Goal: Task Accomplishment & Management: Manage account settings

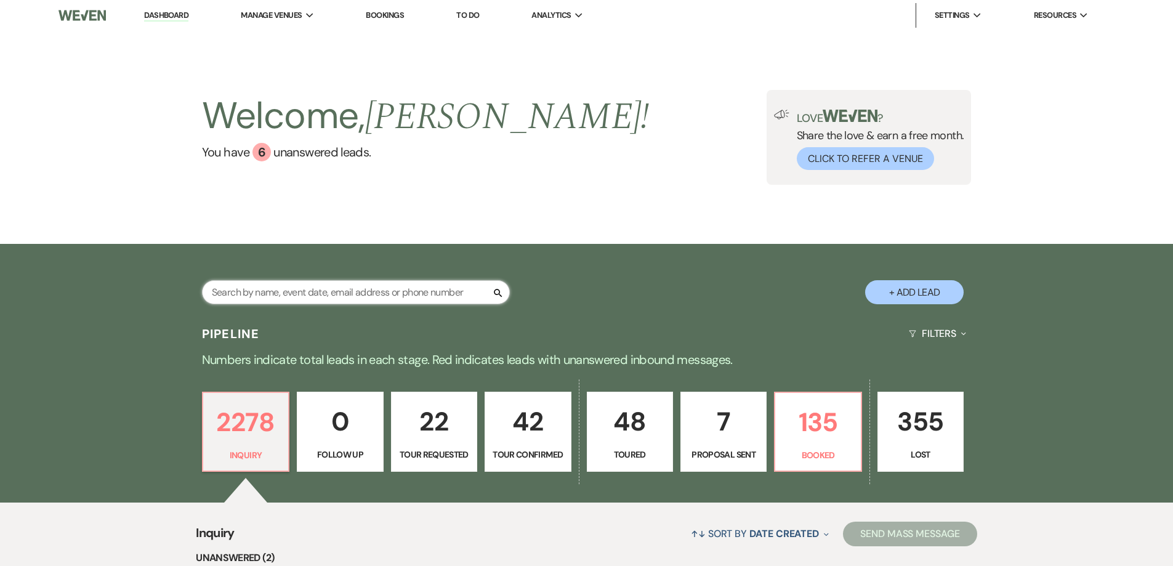
click at [330, 290] on input "text" at bounding box center [356, 292] width 308 height 24
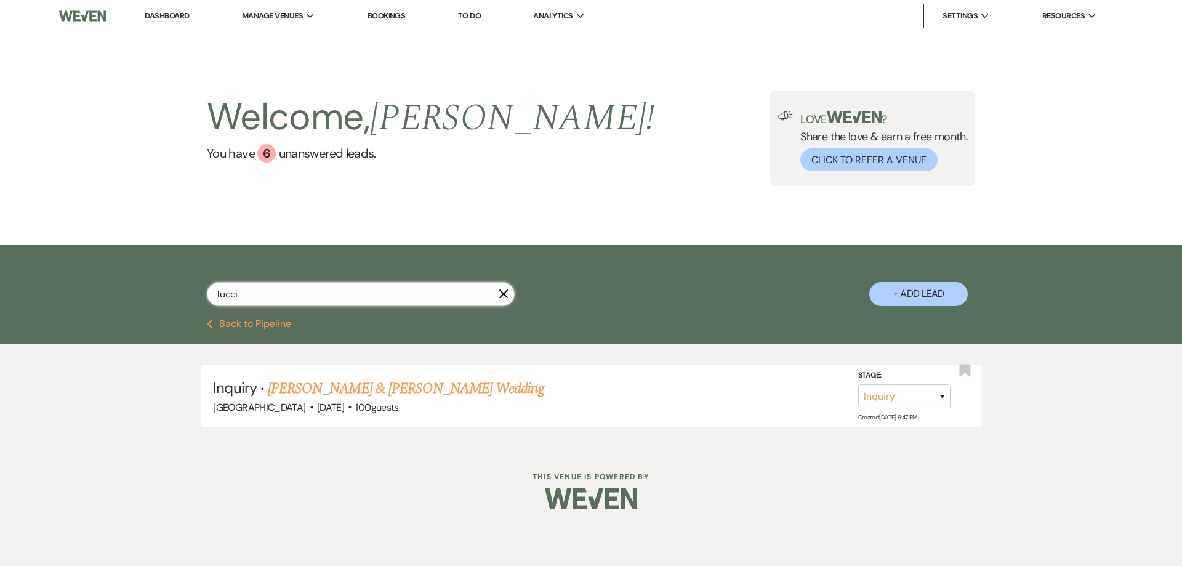
click at [246, 296] on input "tucci" at bounding box center [361, 294] width 308 height 24
drag, startPoint x: 246, startPoint y: 296, endPoint x: 187, endPoint y: 289, distance: 60.2
click at [187, 288] on div "tucci X + Add Lead" at bounding box center [591, 283] width 887 height 65
type input "ciru"
click at [330, 390] on link "Tatum Nuckels & Brandon Cirucci's Wedding" at bounding box center [406, 388] width 276 height 22
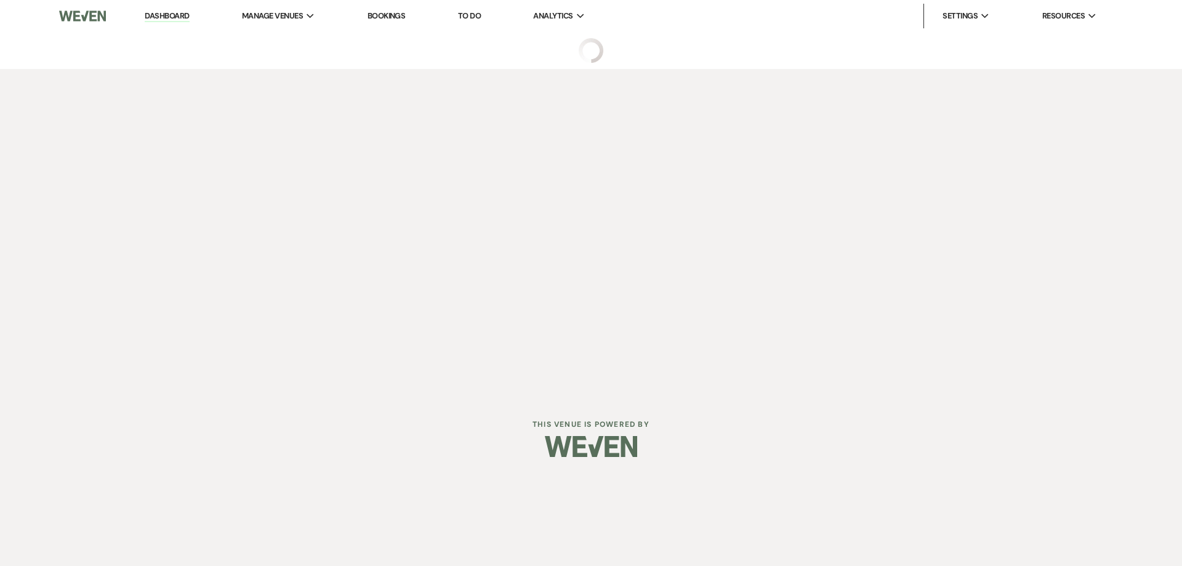
select select "5"
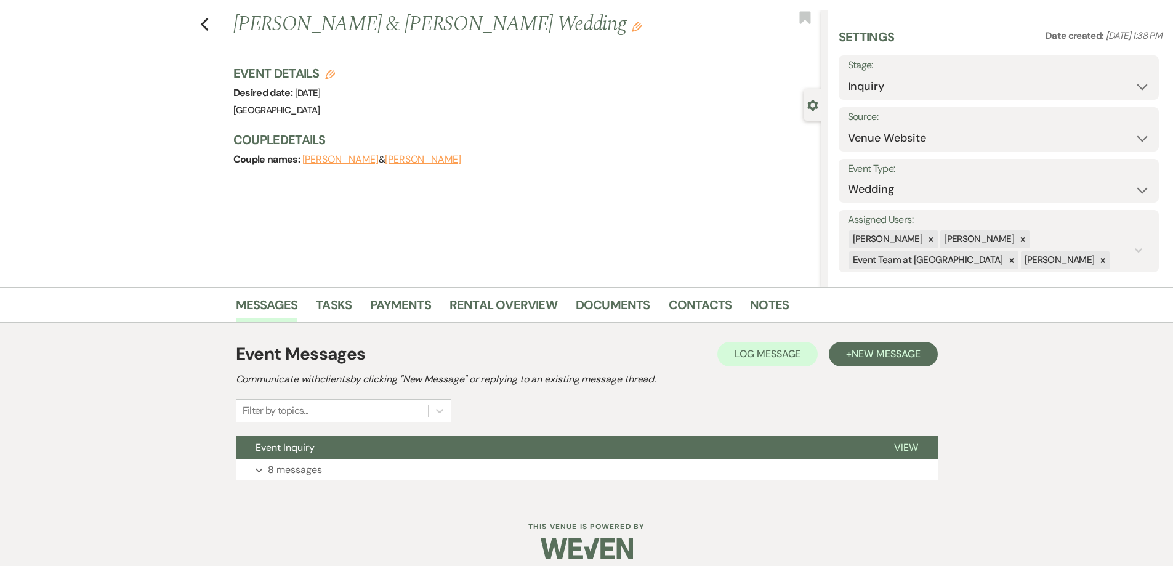
scroll to position [34, 0]
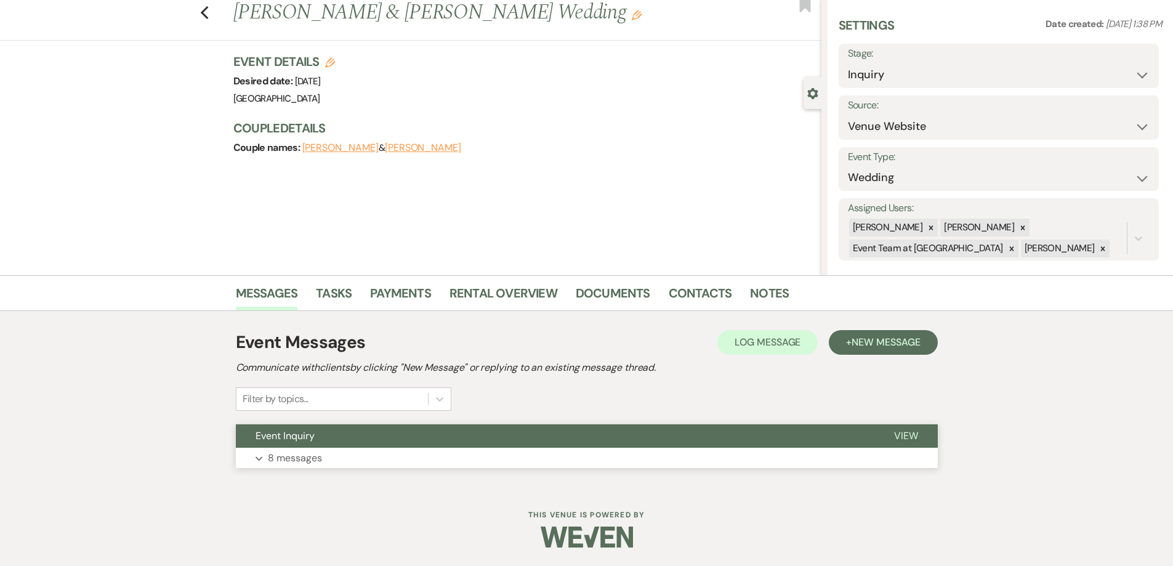
click at [278, 451] on p "8 messages" at bounding box center [295, 458] width 54 height 16
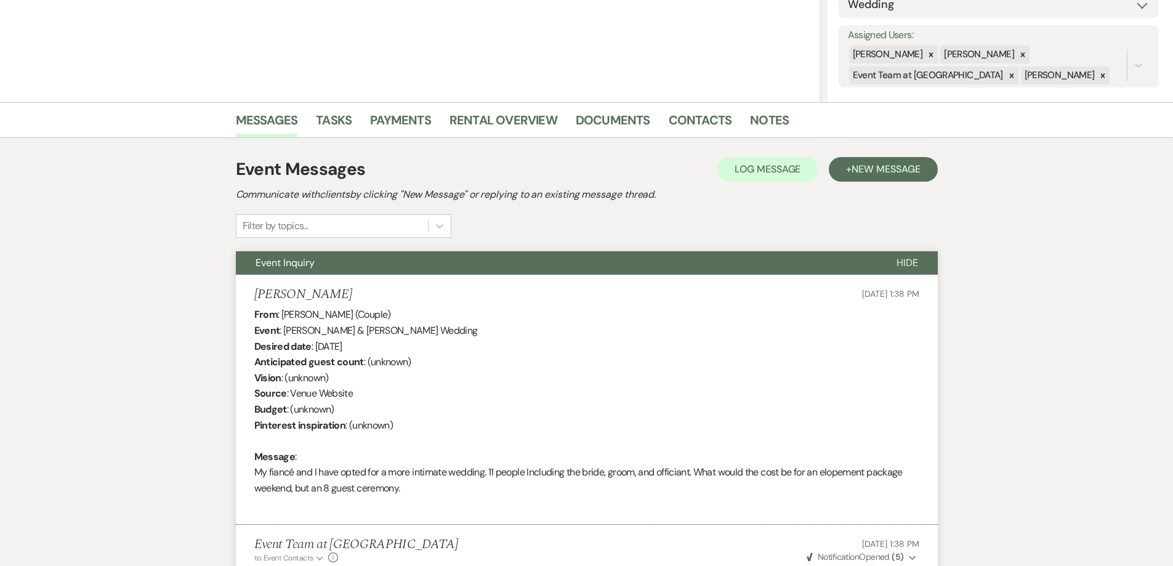
scroll to position [0, 0]
